Goal: Check status

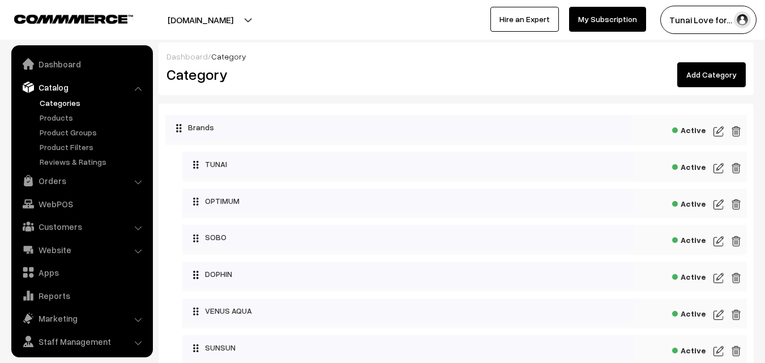
scroll to position [28, 0]
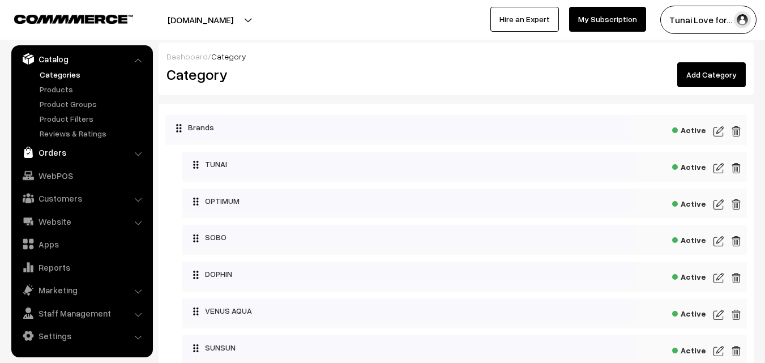
click at [55, 151] on link "Orders" at bounding box center [81, 152] width 135 height 20
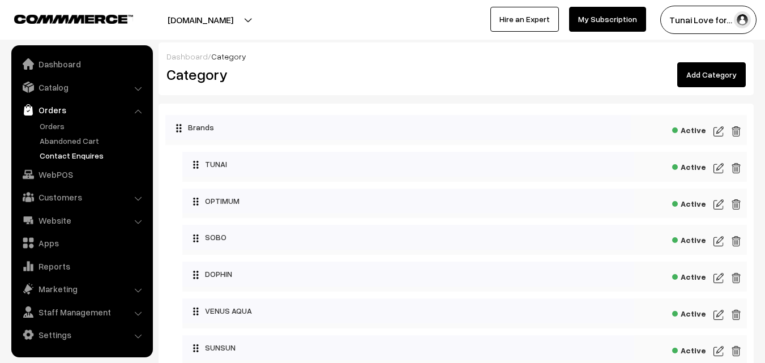
scroll to position [0, 0]
click at [51, 124] on link "Orders" at bounding box center [93, 126] width 112 height 12
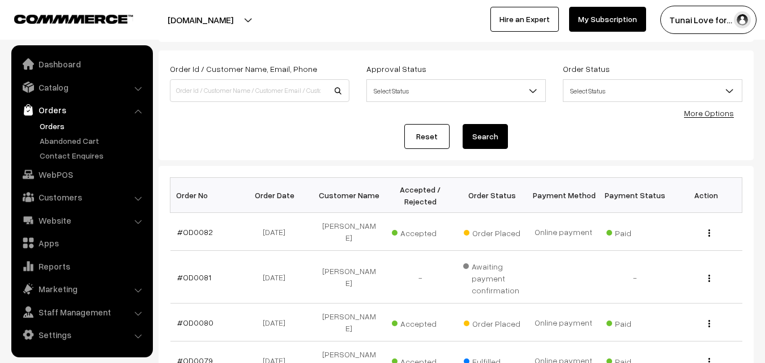
scroll to position [113, 0]
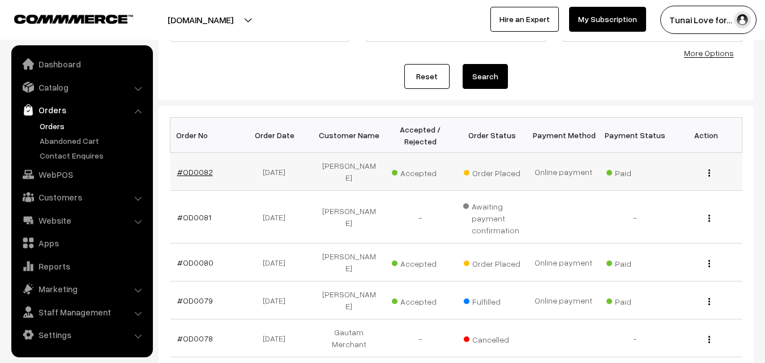
click at [191, 168] on link "#OD0082" at bounding box center [195, 172] width 36 height 10
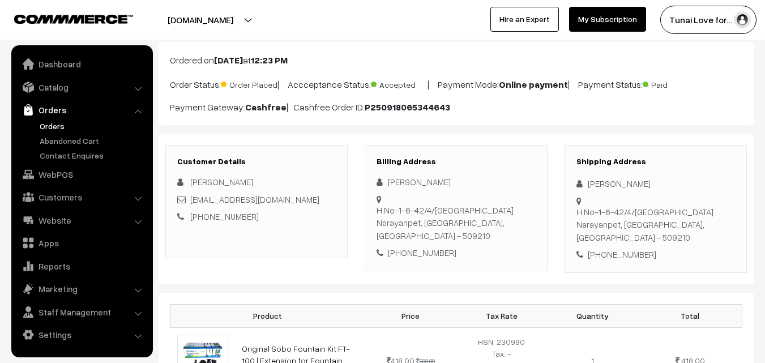
scroll to position [57, 0]
